Goal: Ask a question

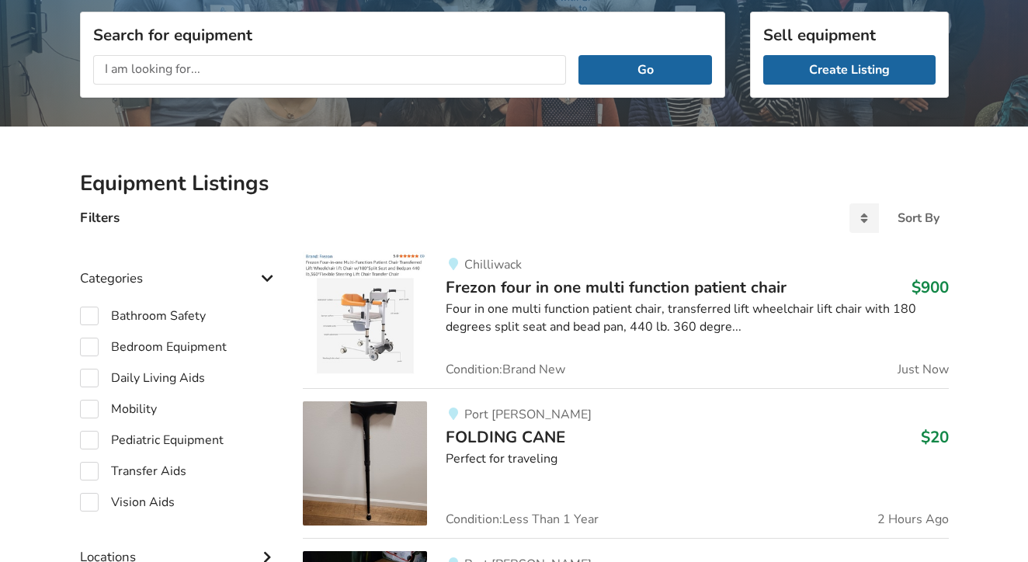
scroll to position [167, 0]
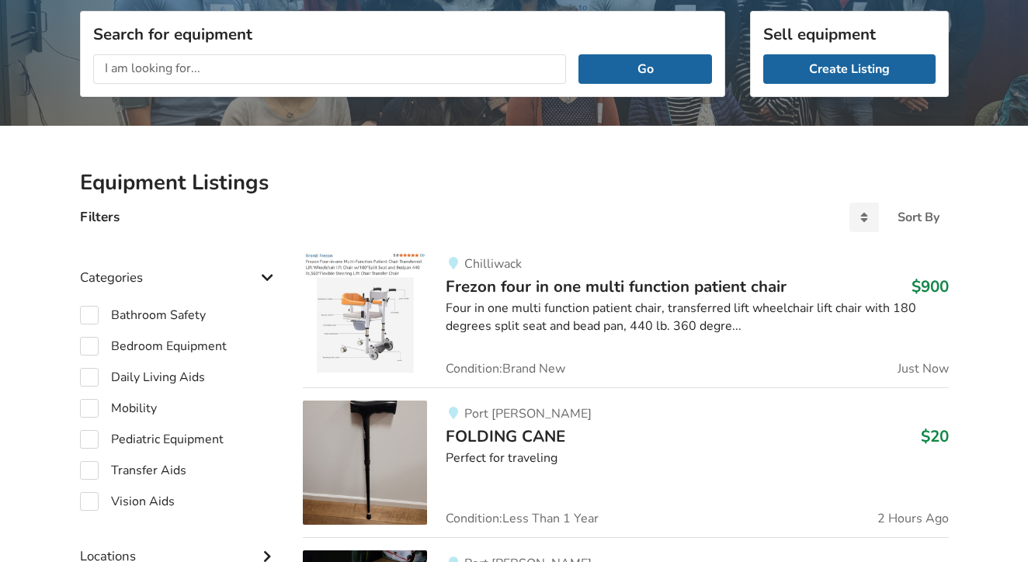
click at [221, 64] on input "text" at bounding box center [330, 69] width 474 height 30
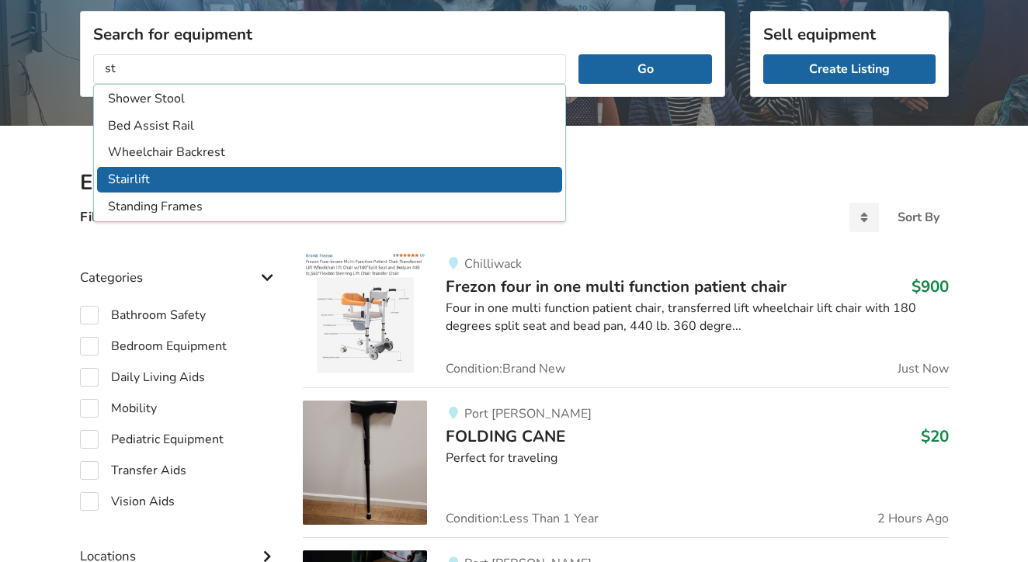
click at [179, 173] on li "Stairlift" at bounding box center [330, 180] width 466 height 26
type input "Stairlift"
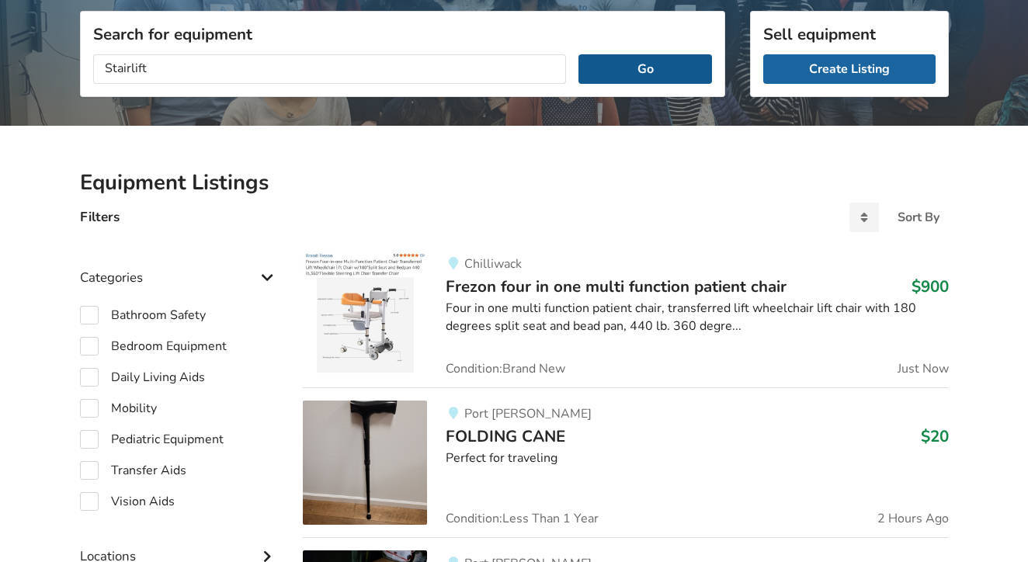
click at [667, 62] on button "Go" at bounding box center [645, 69] width 133 height 30
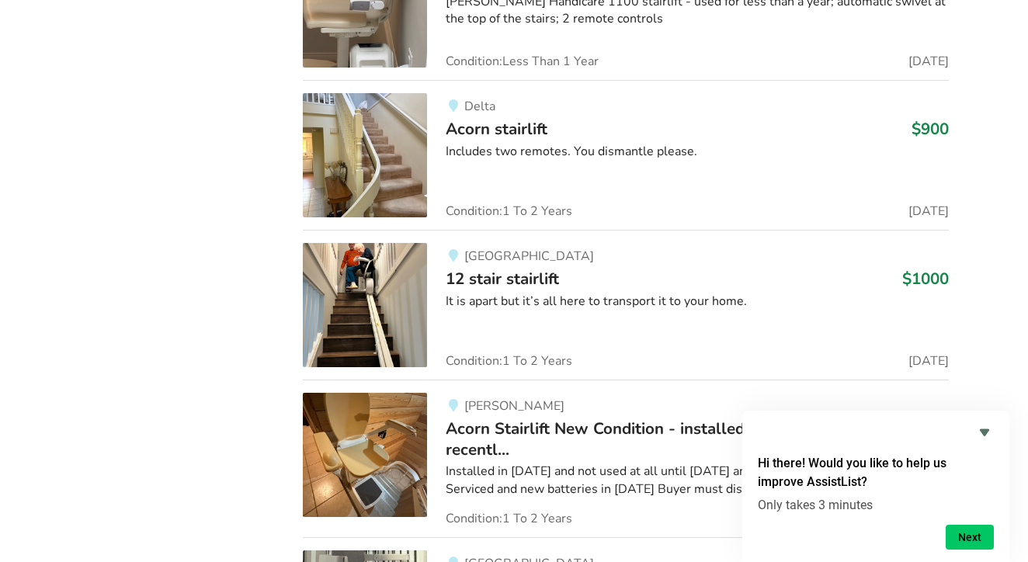
scroll to position [2578, 0]
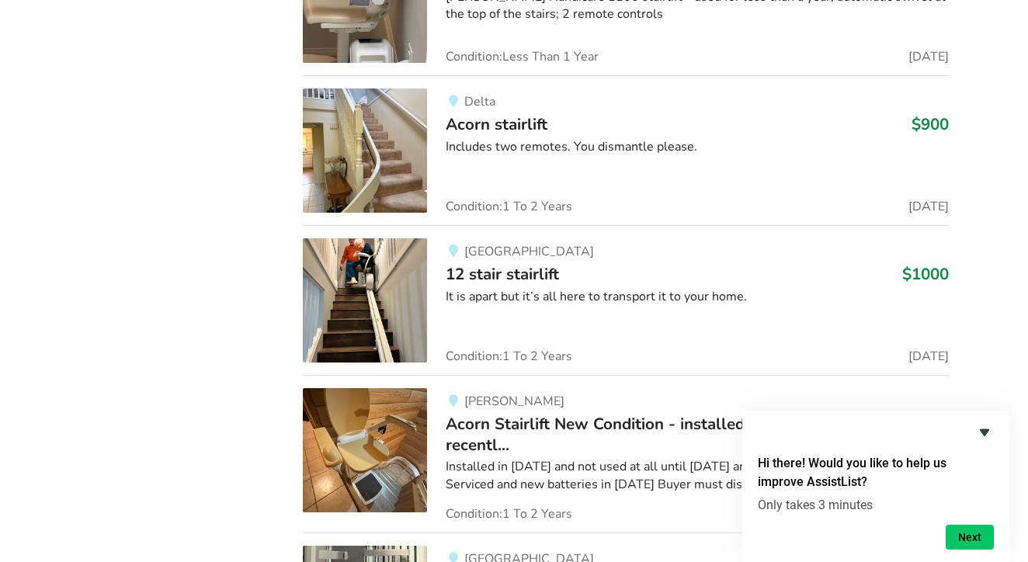
click at [986, 433] on icon "Hide survey" at bounding box center [984, 433] width 9 height 7
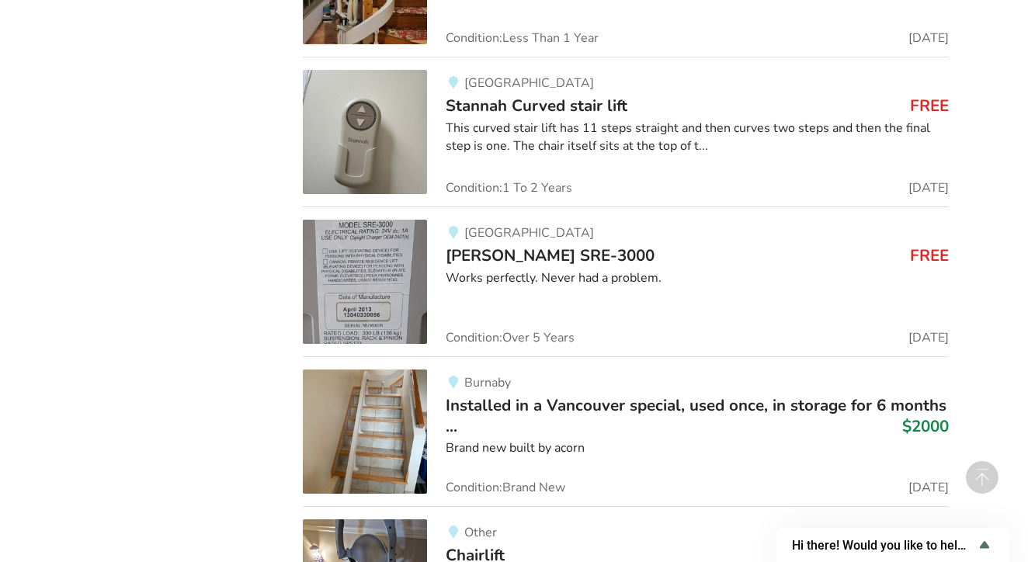
scroll to position [4560, 0]
click at [633, 270] on div "Works perfectly. Never had a problem." at bounding box center [697, 279] width 503 height 18
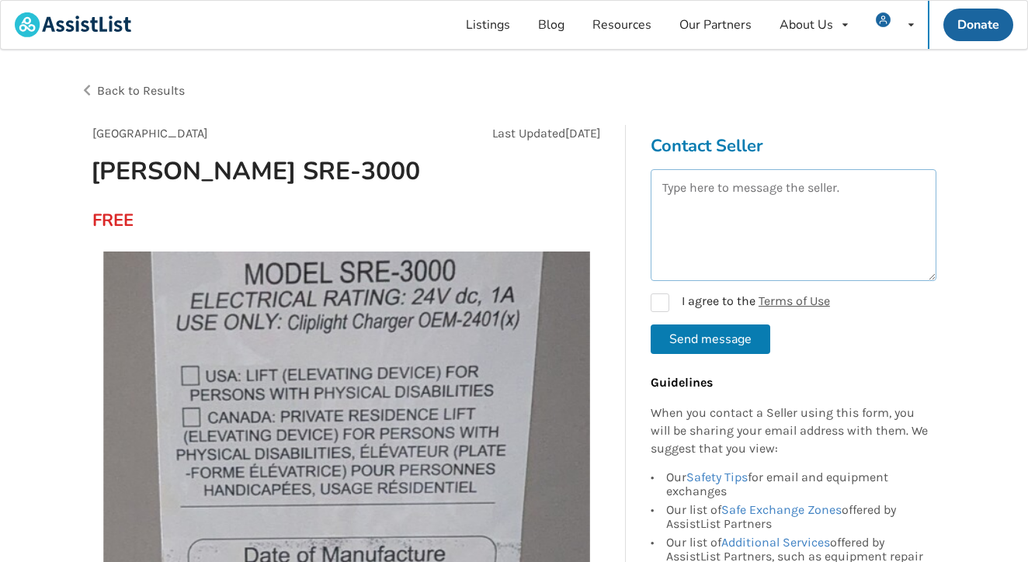
click at [684, 191] on textarea at bounding box center [794, 225] width 286 height 112
type textarea "is it available?"
click at [665, 316] on form "is it available? I agree to the Terms of Use Send message" at bounding box center [794, 261] width 286 height 185
click at [662, 305] on label "I agree to the Terms of Use" at bounding box center [740, 303] width 179 height 19
checkbox input "true"
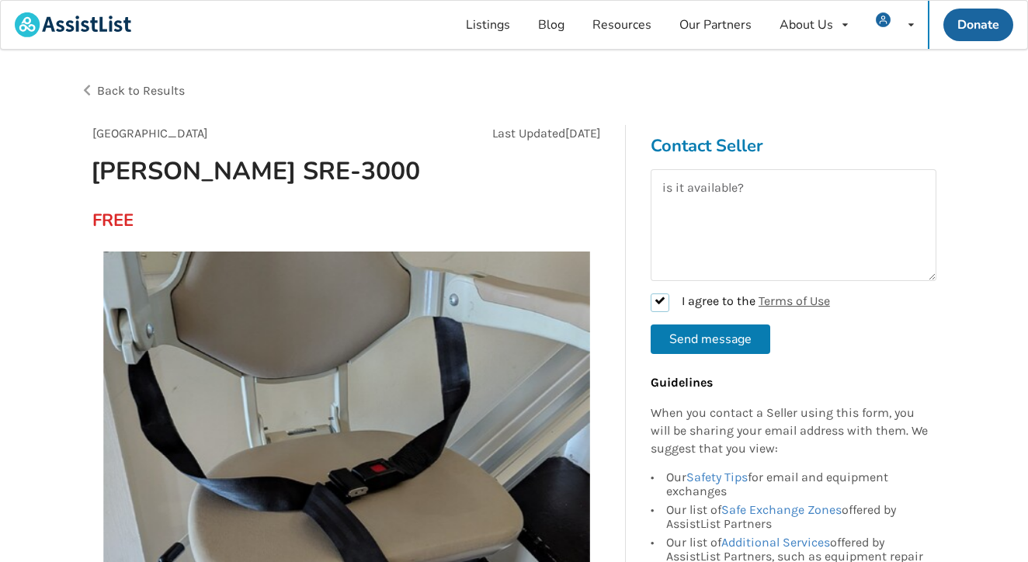
click at [710, 339] on button "Send message" at bounding box center [711, 340] width 120 height 30
checkbox input "false"
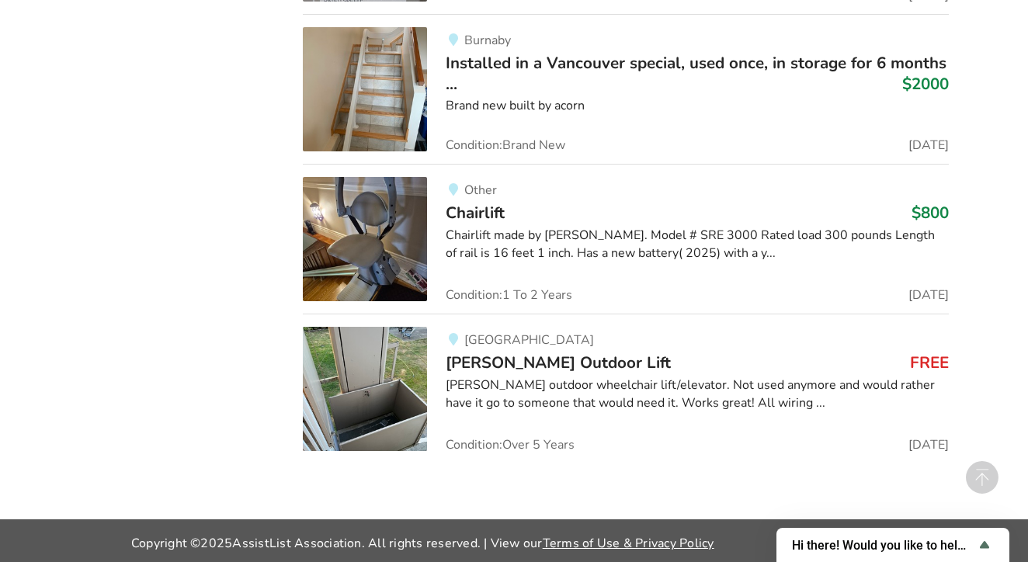
scroll to position [4902, 0]
